Goal: Task Accomplishment & Management: Use online tool/utility

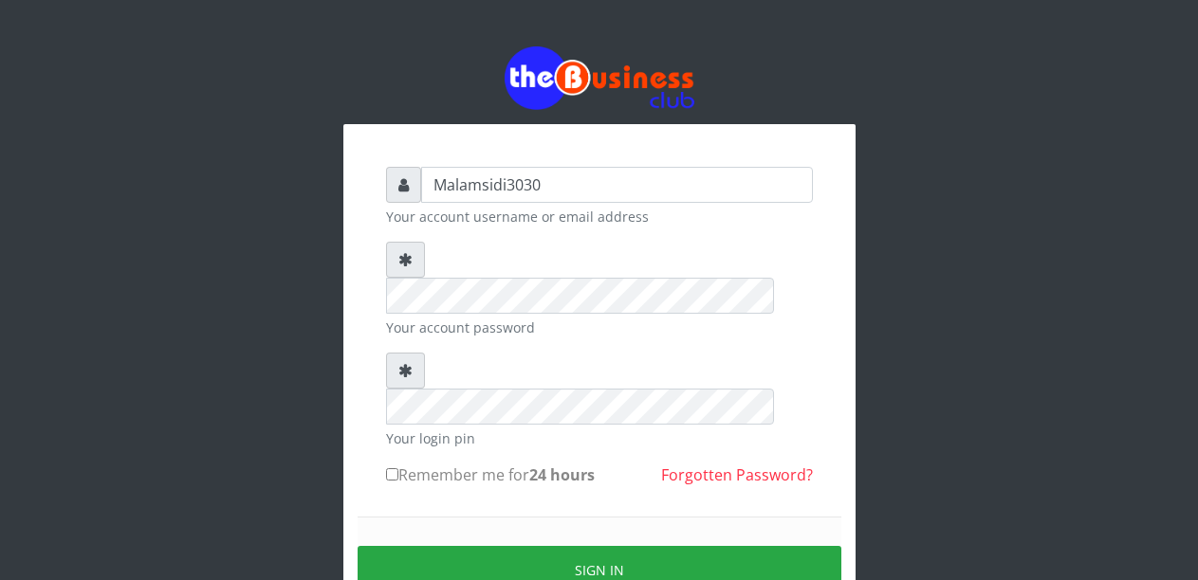
type input "Malamsidi3030"
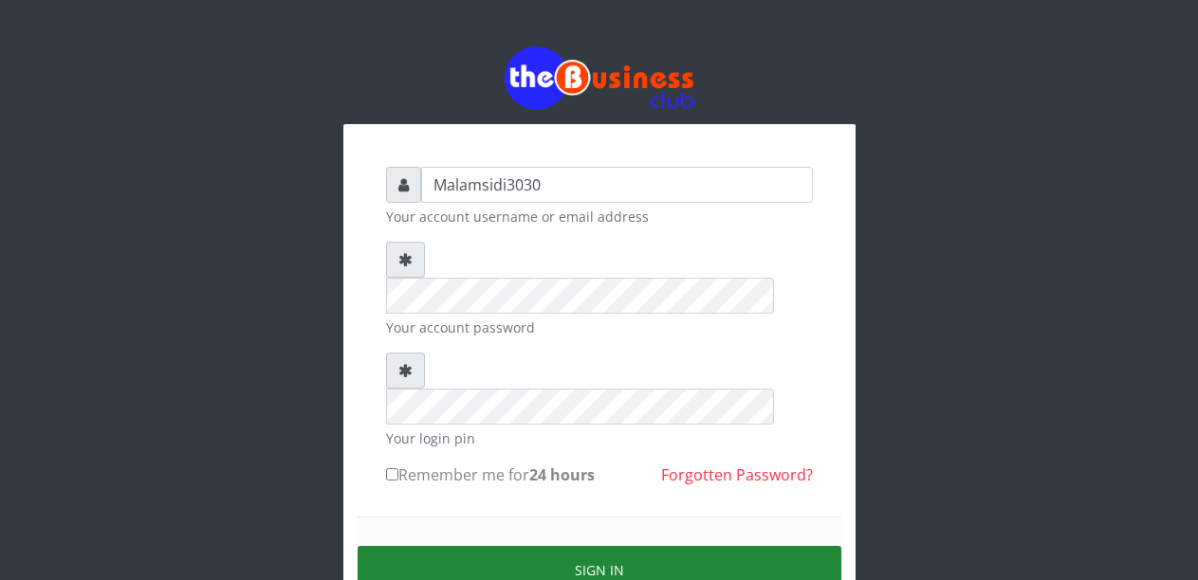
click at [537, 546] on button "Sign in" at bounding box center [600, 570] width 484 height 48
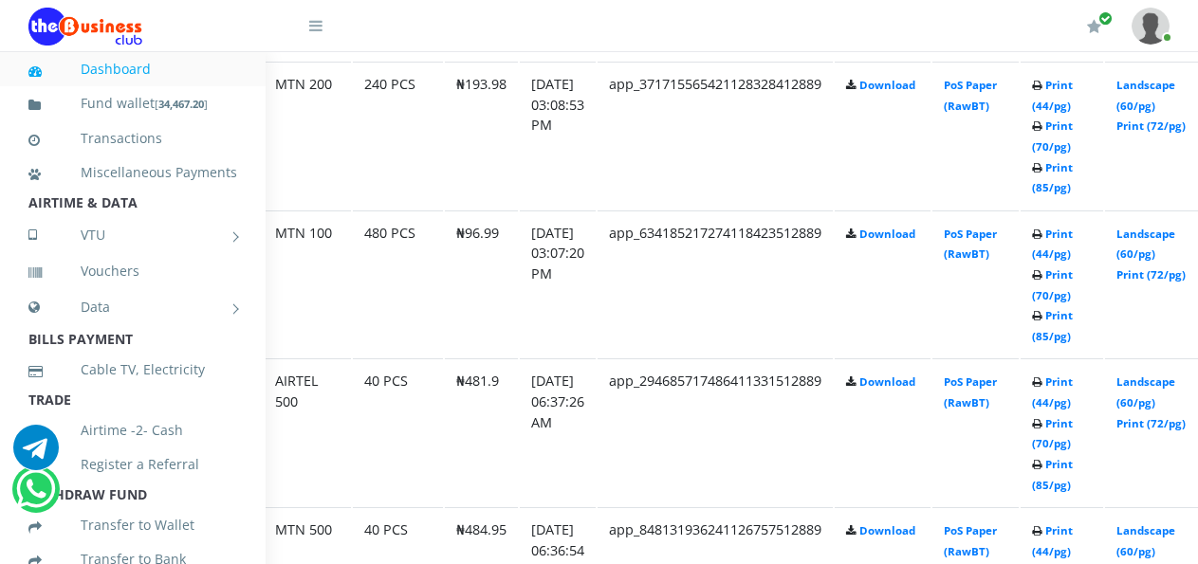
scroll to position [1286, 117]
click at [1151, 238] on link "Landscape (60/pg)" at bounding box center [1142, 244] width 59 height 35
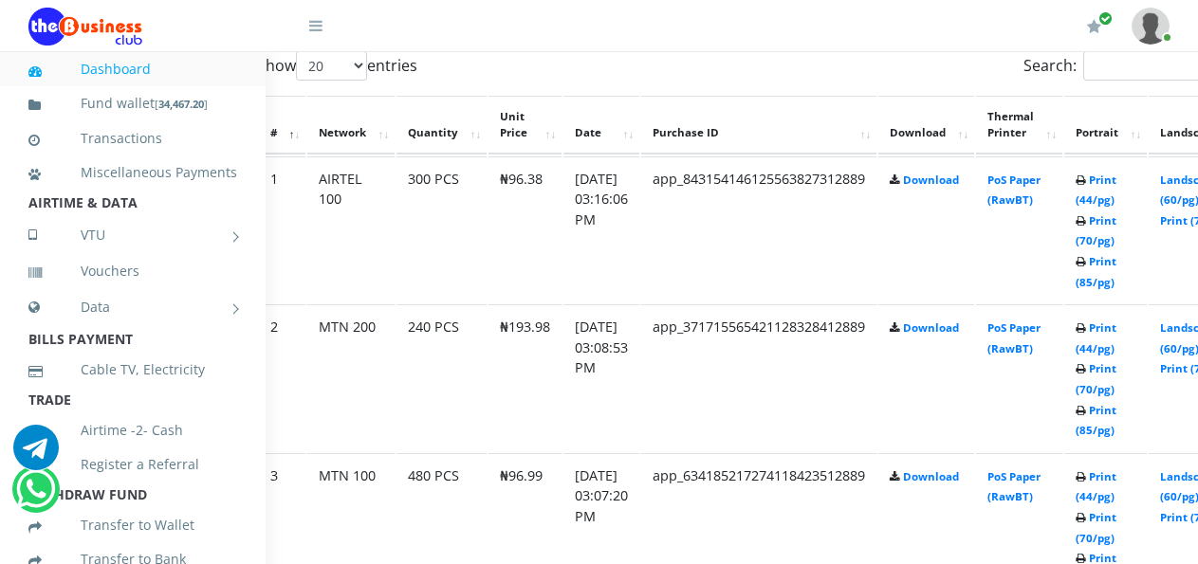
scroll to position [1043, 75]
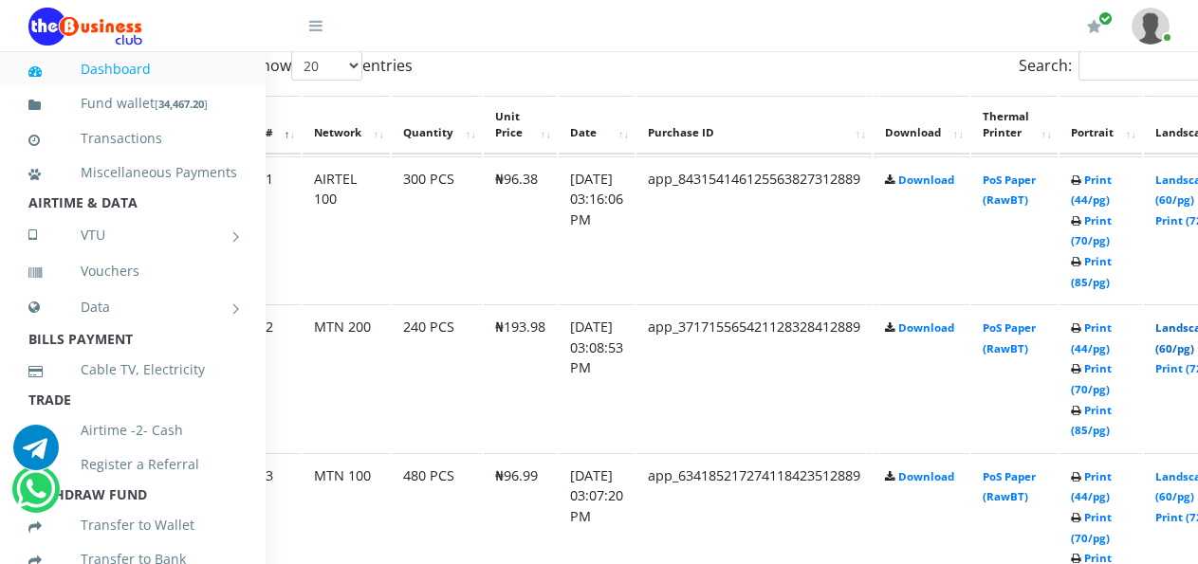
click at [1190, 335] on link "Landscape (60/pg)" at bounding box center [1184, 338] width 59 height 35
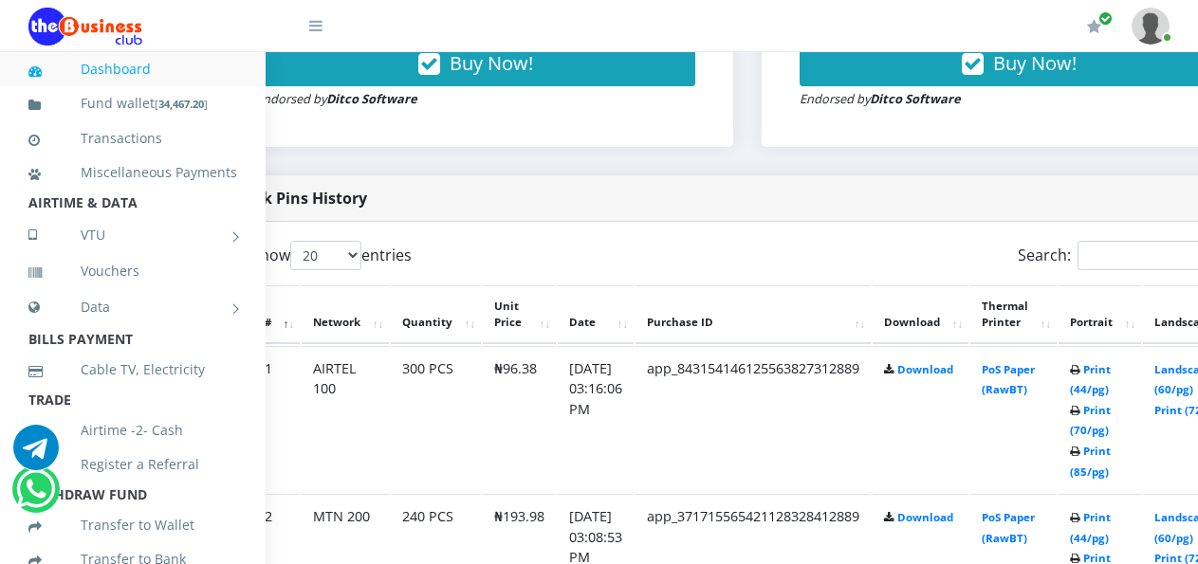
scroll to position [853, 99]
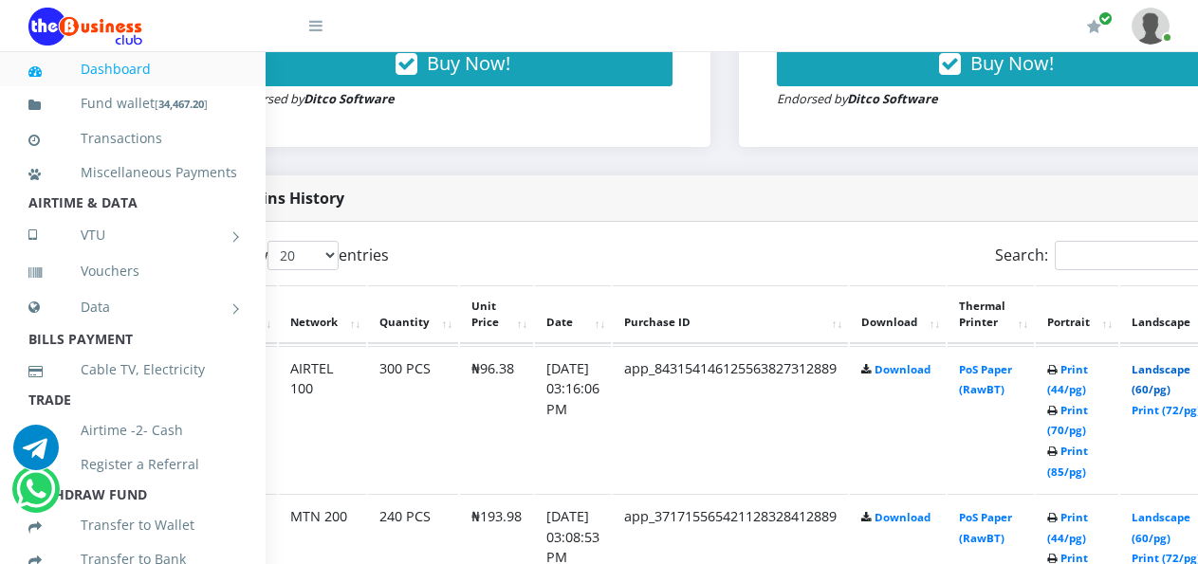
click at [1167, 375] on link "Landscape (60/pg)" at bounding box center [1160, 379] width 59 height 35
